Goal: Find specific page/section: Find specific page/section

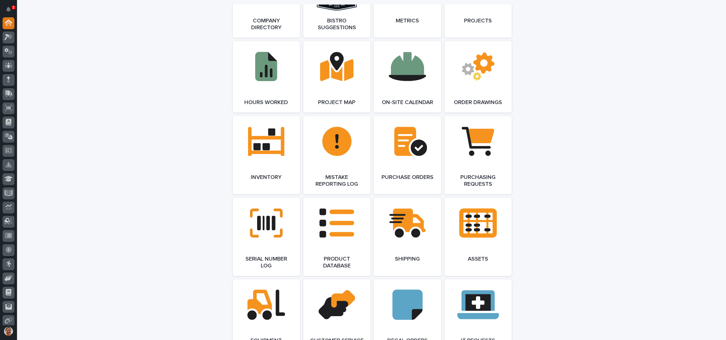
scroll to position [595, 0]
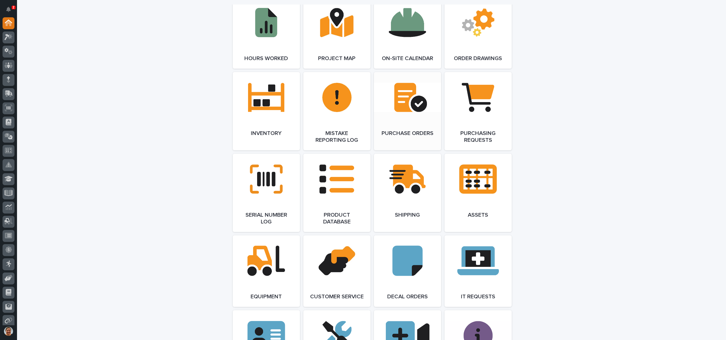
click at [385, 128] on link "Open Link" at bounding box center [407, 111] width 67 height 78
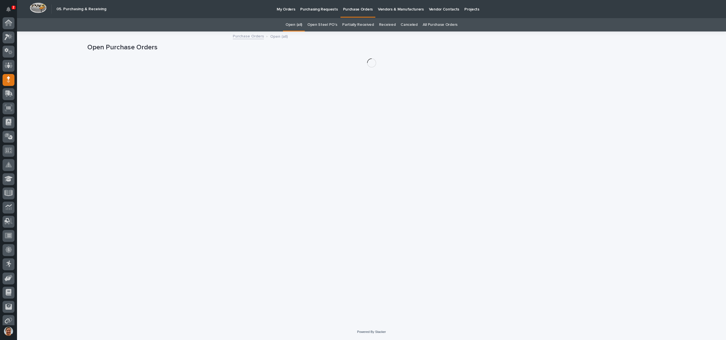
scroll to position [32, 0]
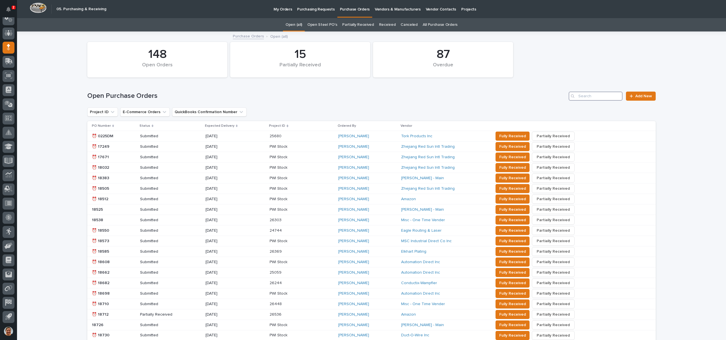
click at [582, 93] on input "Search" at bounding box center [596, 96] width 54 height 9
type input "26444"
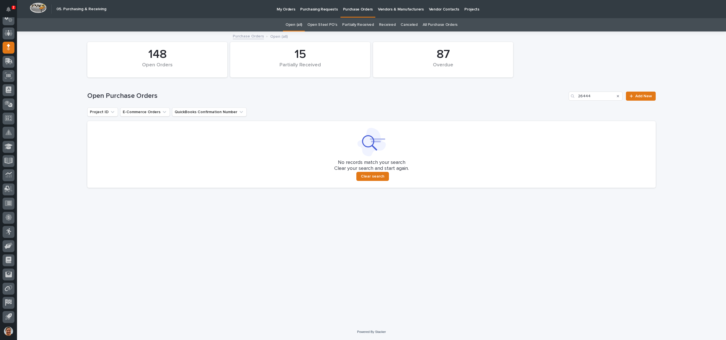
click at [323, 26] on link "Open Steel PO's" at bounding box center [322, 24] width 30 height 13
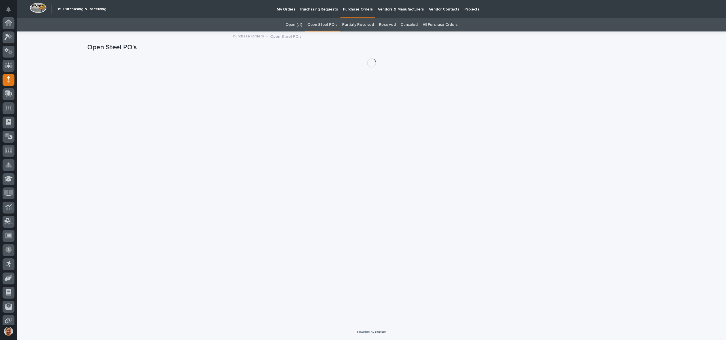
scroll to position [32, 0]
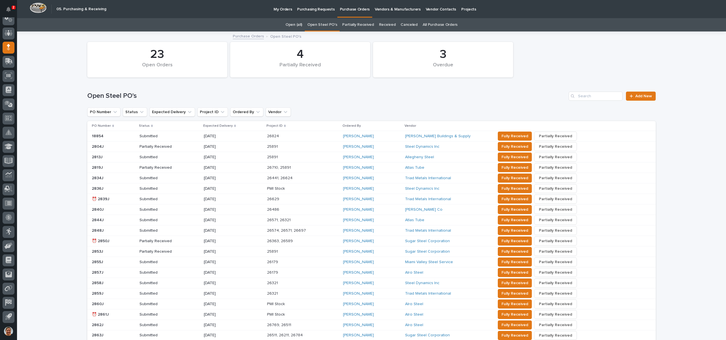
click at [439, 22] on link "All Purchase Orders" at bounding box center [440, 24] width 35 height 13
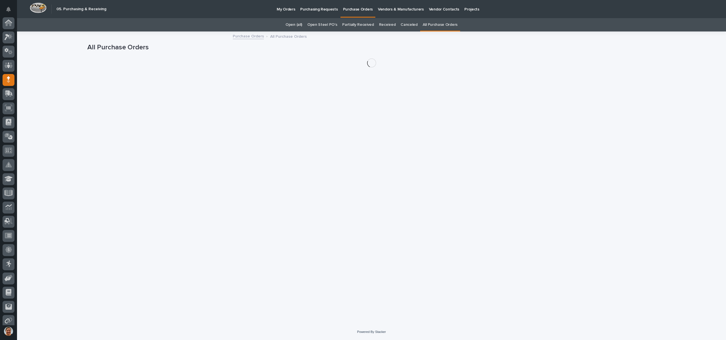
scroll to position [32, 0]
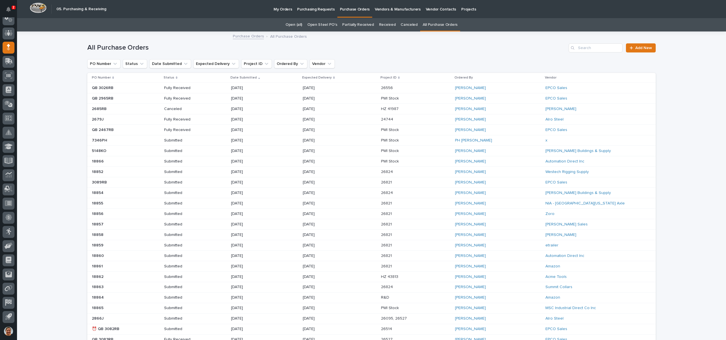
click at [596, 43] on div "All Purchase Orders Add New" at bounding box center [371, 45] width 568 height 27
click at [595, 46] on input "Search" at bounding box center [596, 47] width 54 height 9
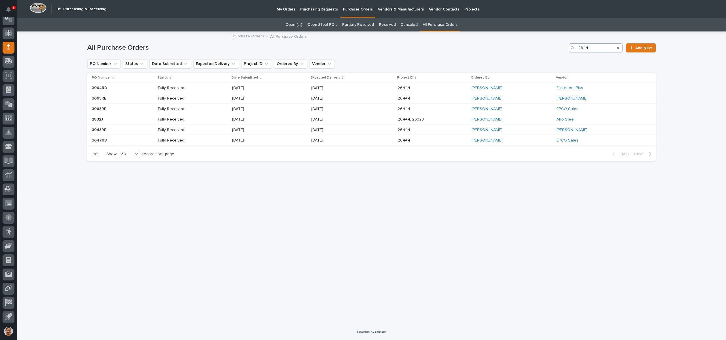
drag, startPoint x: 594, startPoint y: 46, endPoint x: 531, endPoint y: 61, distance: 64.7
click at [571, 48] on div "26444" at bounding box center [596, 47] width 54 height 9
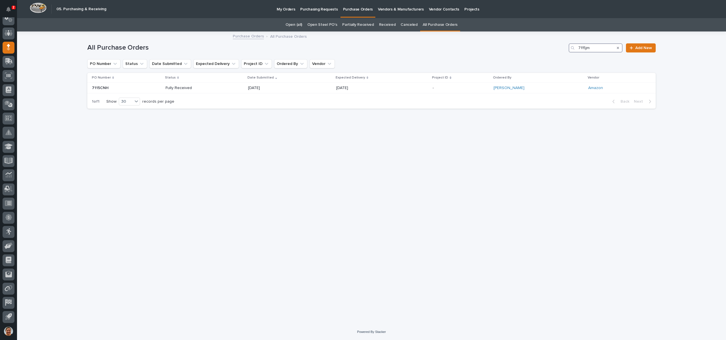
type input "7115jm"
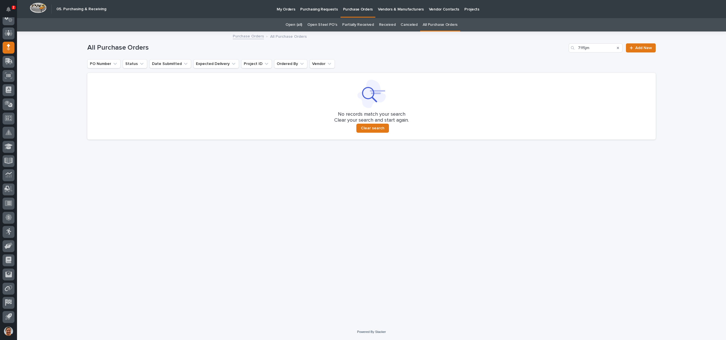
click at [313, 7] on p "Purchasing Requests" at bounding box center [318, 6] width 37 height 12
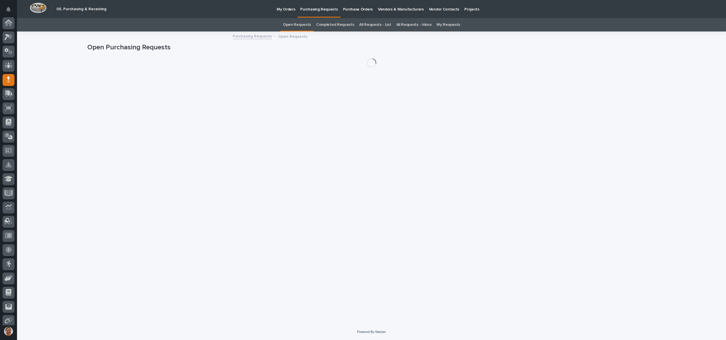
scroll to position [32, 0]
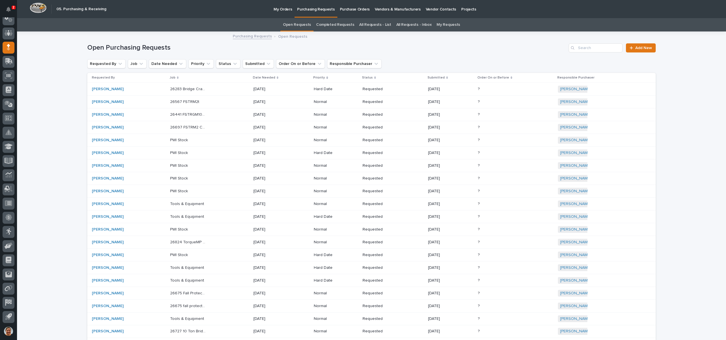
click at [390, 6] on p "Vendors & Manufacturers" at bounding box center [398, 6] width 46 height 12
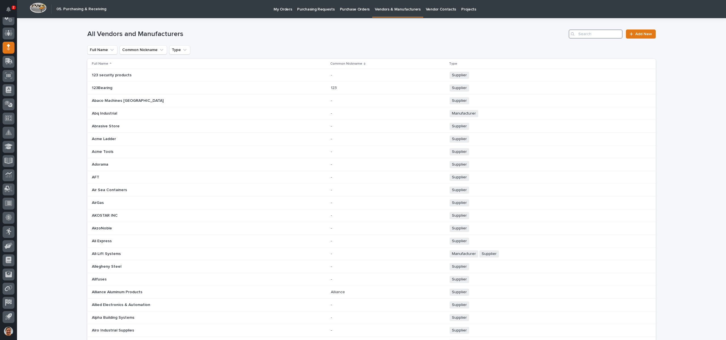
click at [595, 31] on input "Search" at bounding box center [596, 33] width 54 height 9
type input "[PERSON_NAME]"
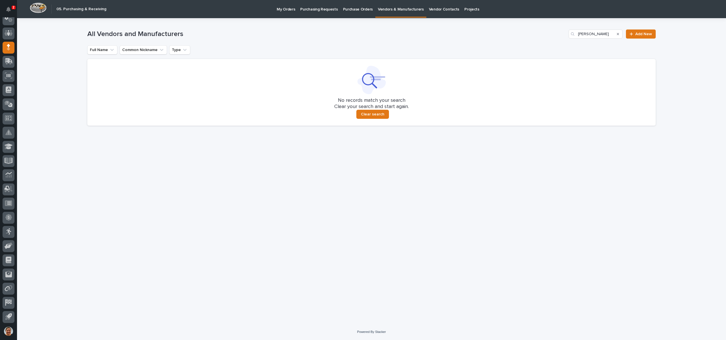
click at [402, 9] on p "Vendors & Manufacturers" at bounding box center [401, 6] width 46 height 12
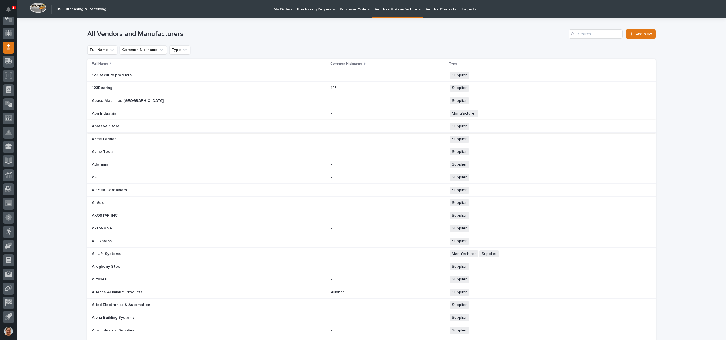
scroll to position [176, 0]
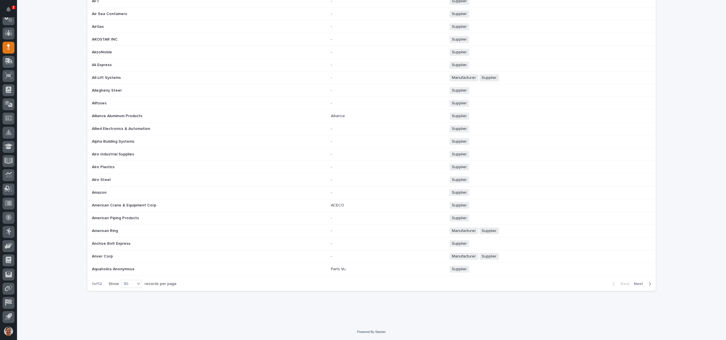
click at [636, 283] on span "Next" at bounding box center [640, 283] width 12 height 5
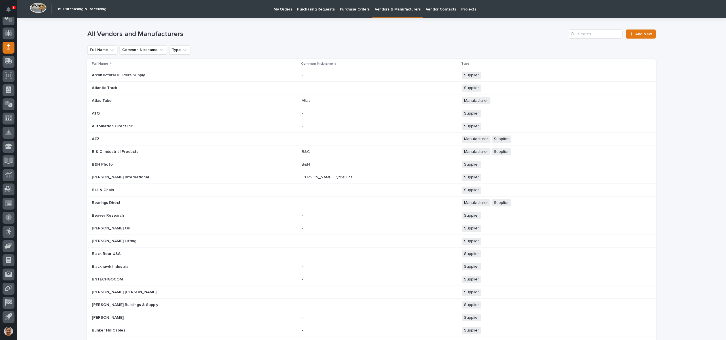
click at [119, 137] on p at bounding box center [139, 139] width 94 height 5
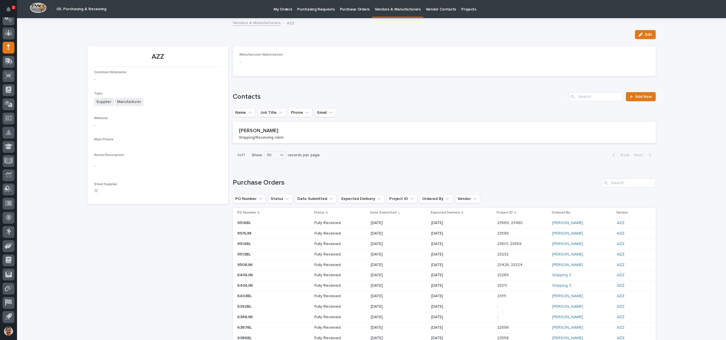
click at [247, 23] on link "Vendors & Manufacturers" at bounding box center [257, 22] width 48 height 7
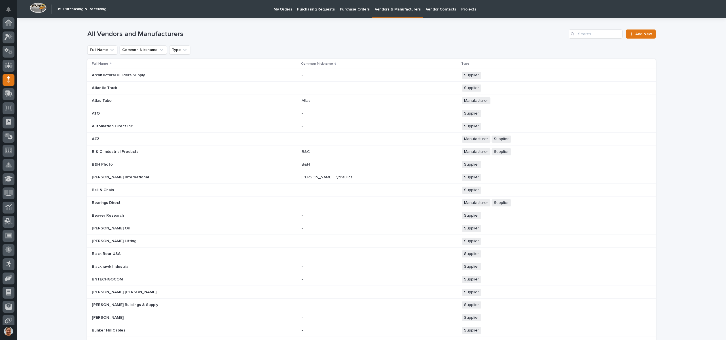
scroll to position [32, 0]
